Goal: Register for event/course

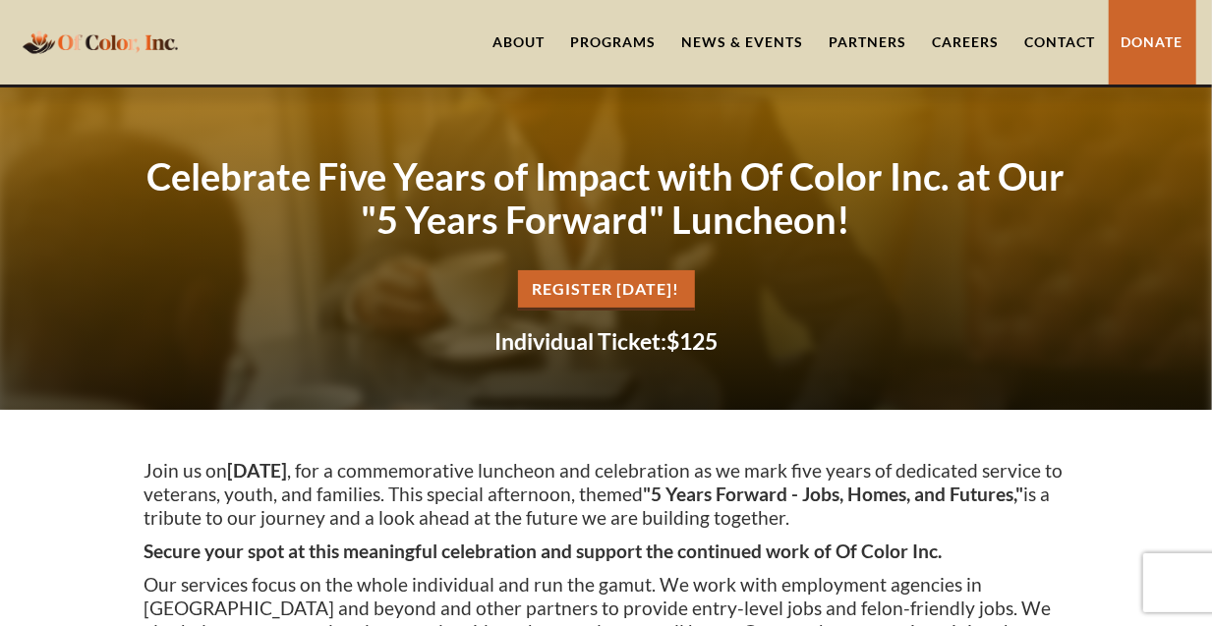
click at [89, 313] on div at bounding box center [606, 249] width 1212 height 323
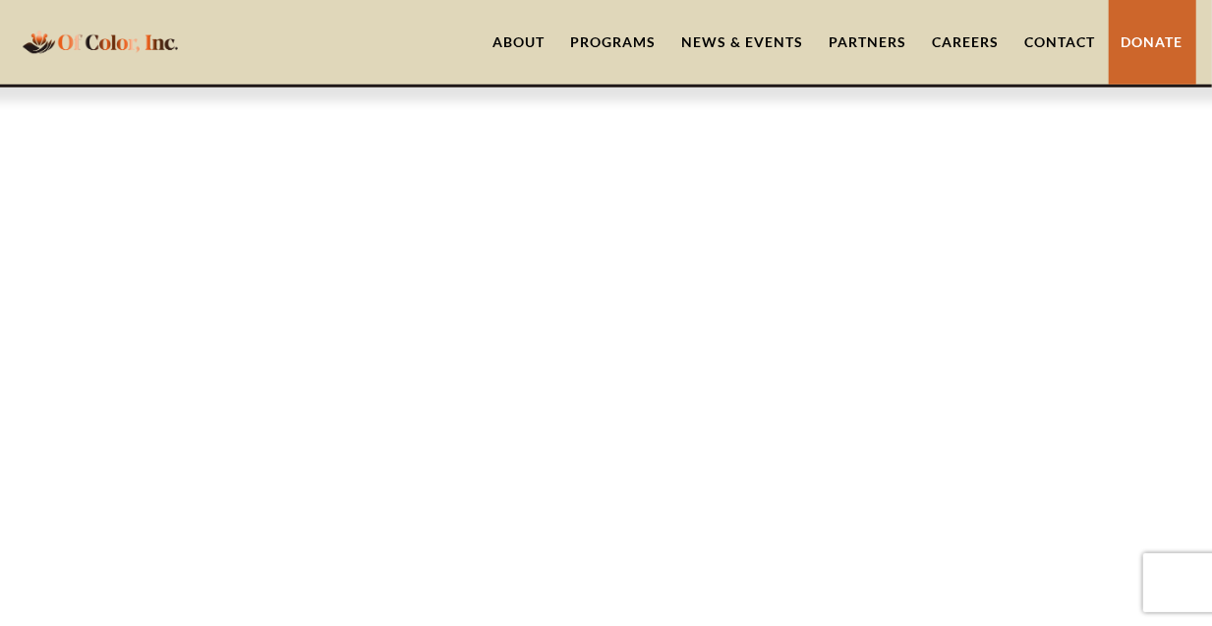
scroll to position [1635, 0]
